Goal: Information Seeking & Learning: Learn about a topic

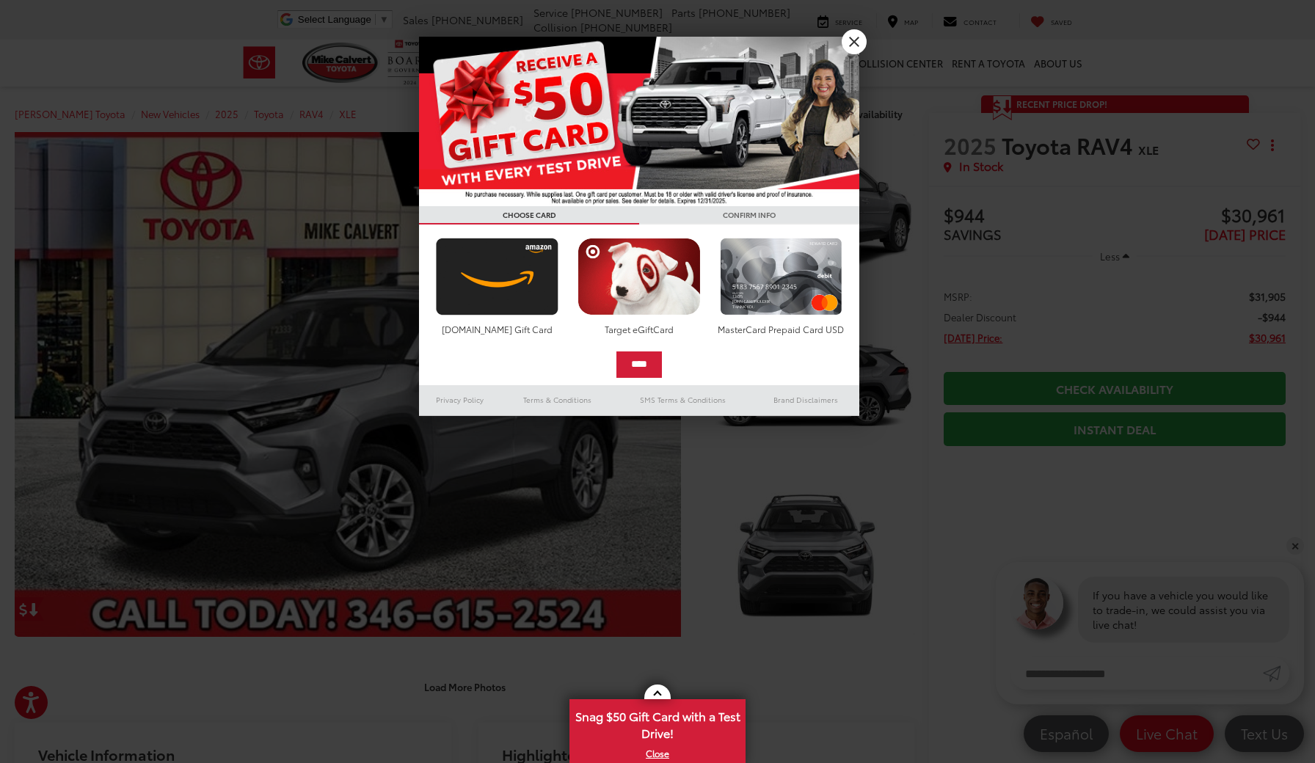
click at [854, 41] on link "X" at bounding box center [854, 41] width 25 height 25
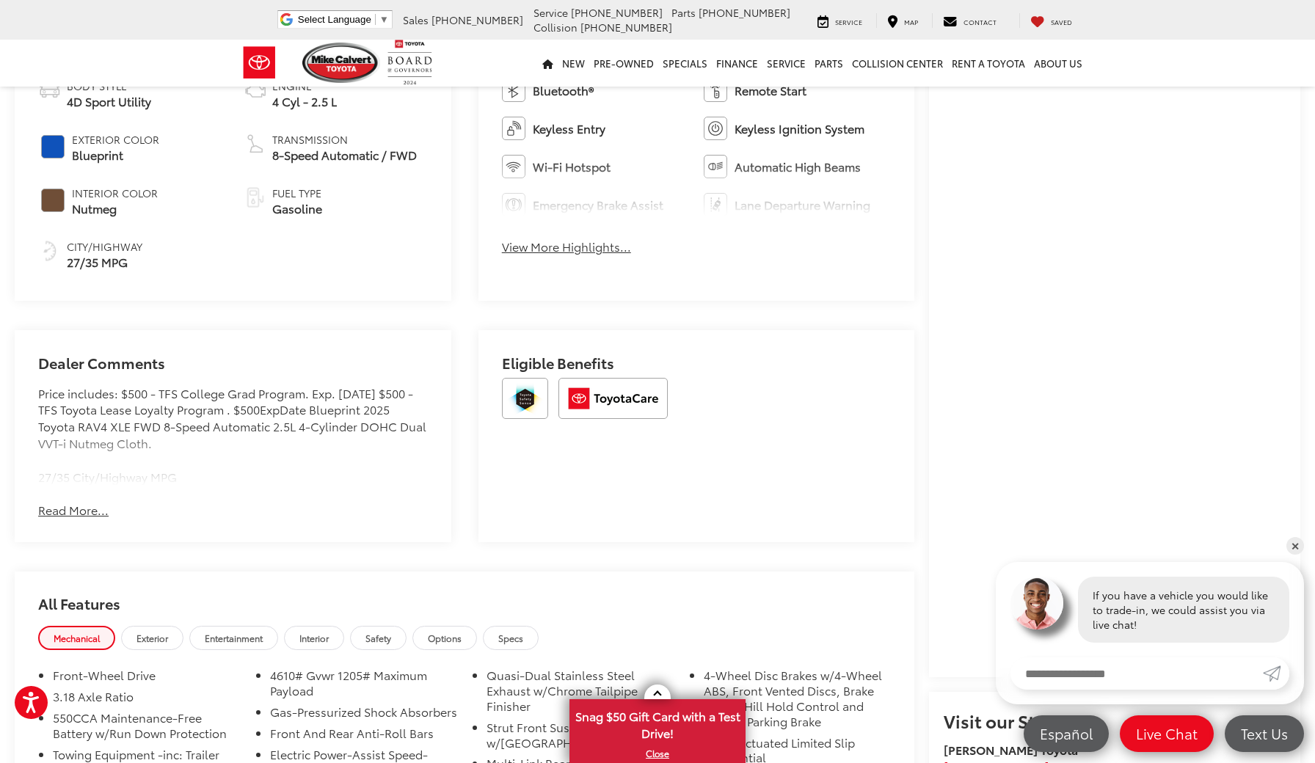
scroll to position [758, 0]
click at [69, 509] on button "Read More..." at bounding box center [73, 509] width 70 height 17
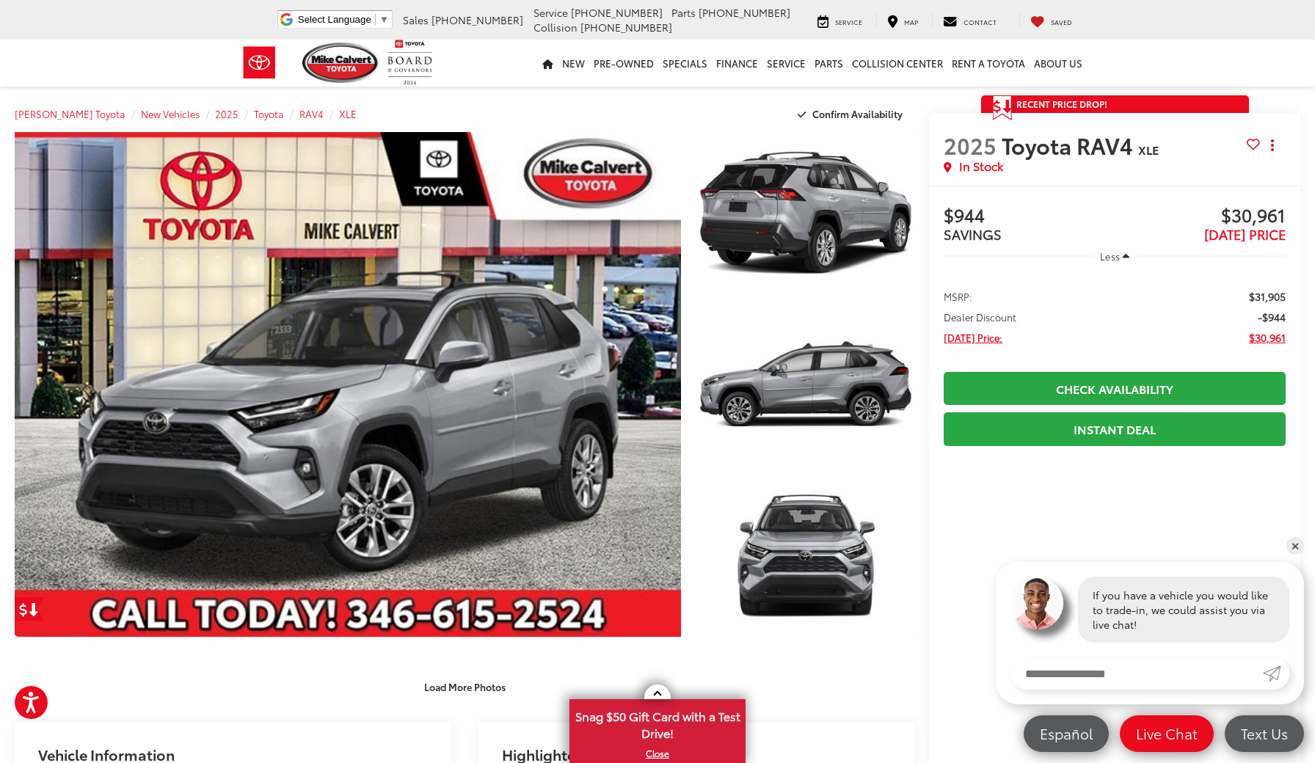
scroll to position [0, 0]
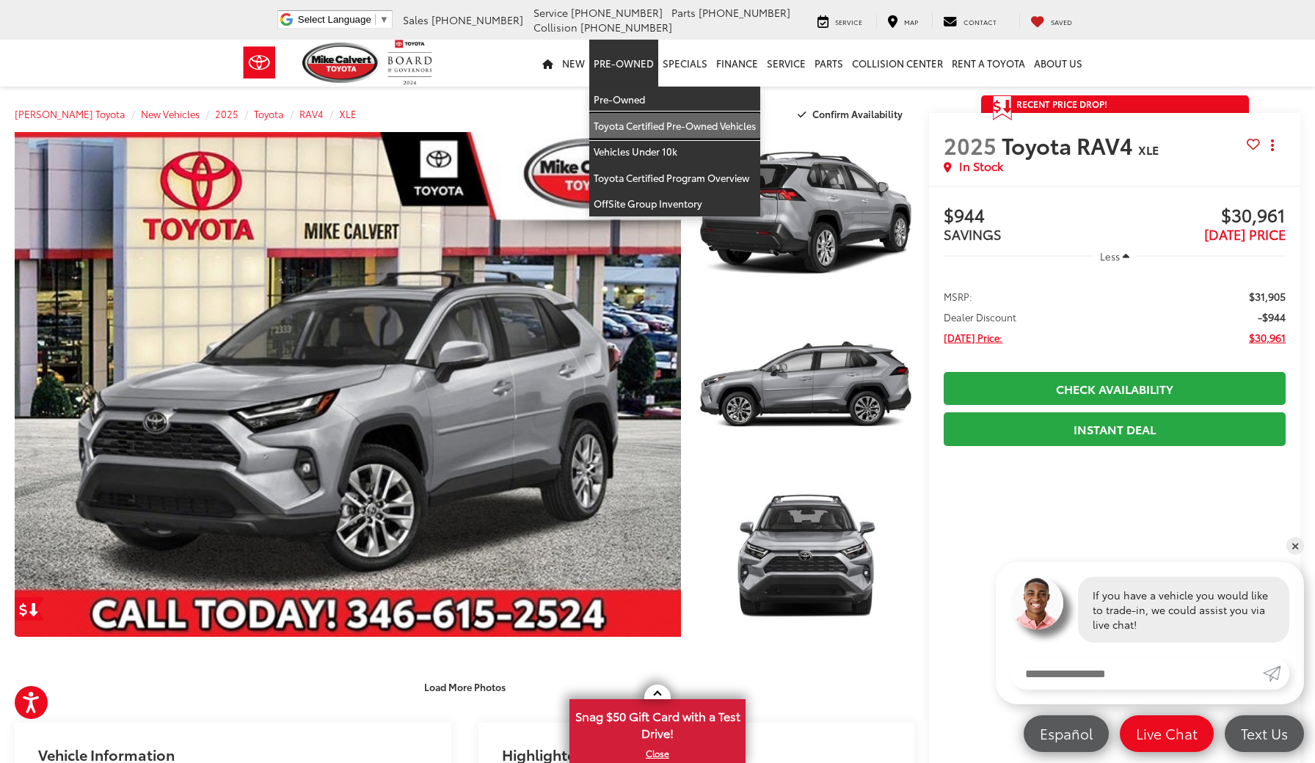
click at [637, 126] on link "Toyota Certified Pre-Owned Vehicles" at bounding box center [674, 126] width 171 height 26
